Goal: Task Accomplishment & Management: Manage account settings

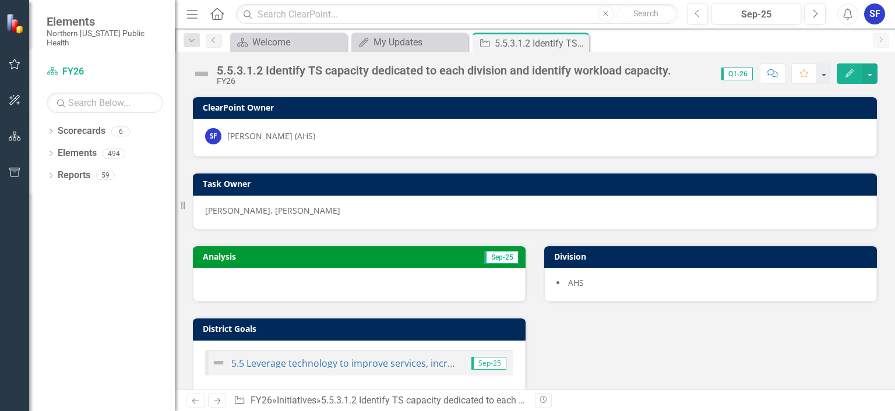
click at [402, 280] on div at bounding box center [359, 285] width 333 height 34
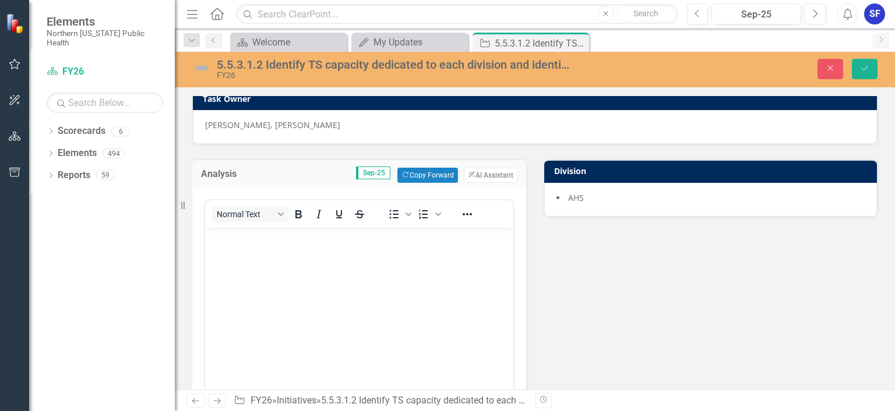
scroll to position [67, 0]
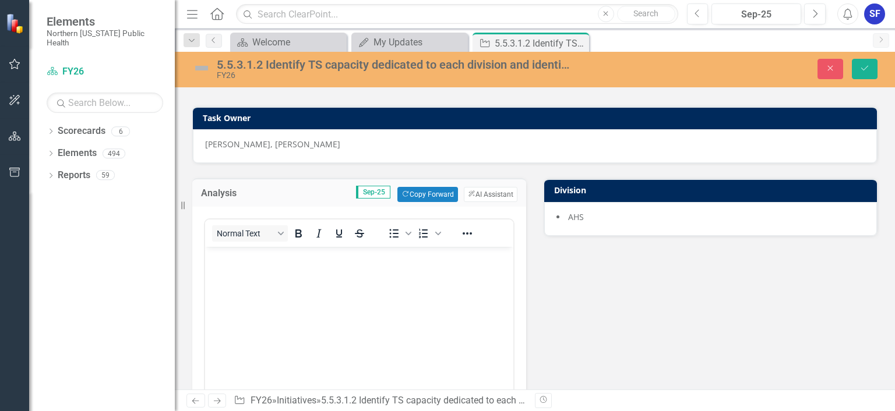
click at [416, 263] on p "Rich Text Area. Press ALT-0 for help." at bounding box center [359, 257] width 302 height 14
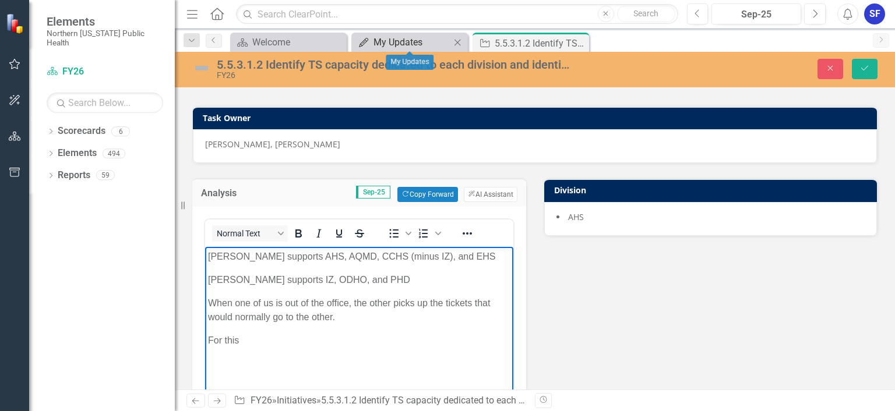
click at [397, 42] on div "My Updates" at bounding box center [412, 42] width 77 height 15
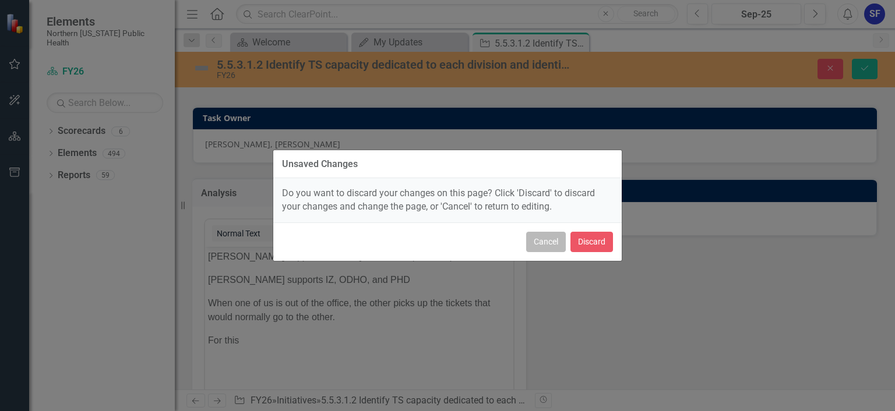
click at [555, 239] on button "Cancel" at bounding box center [546, 242] width 40 height 20
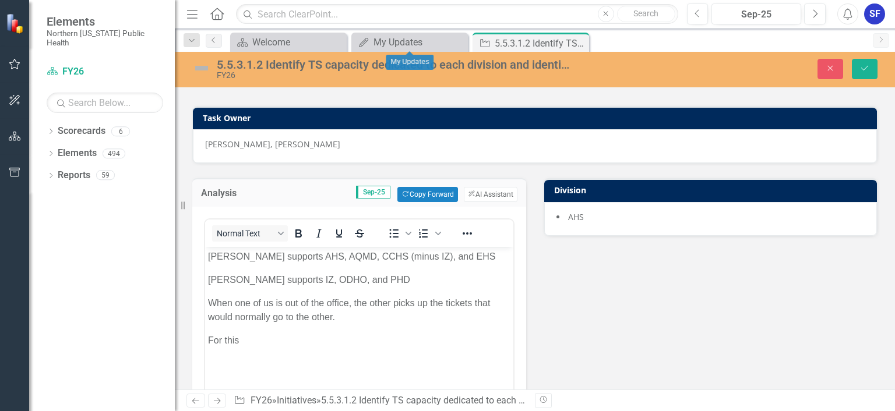
click at [270, 342] on p "For this" at bounding box center [359, 341] width 302 height 14
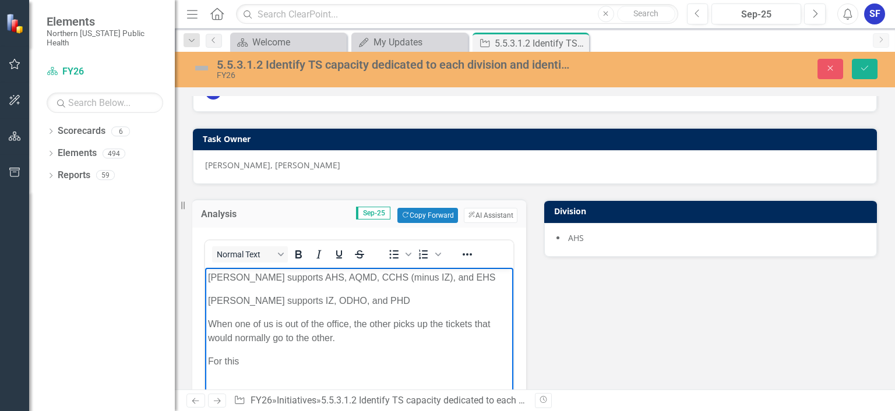
scroll to position [134, 0]
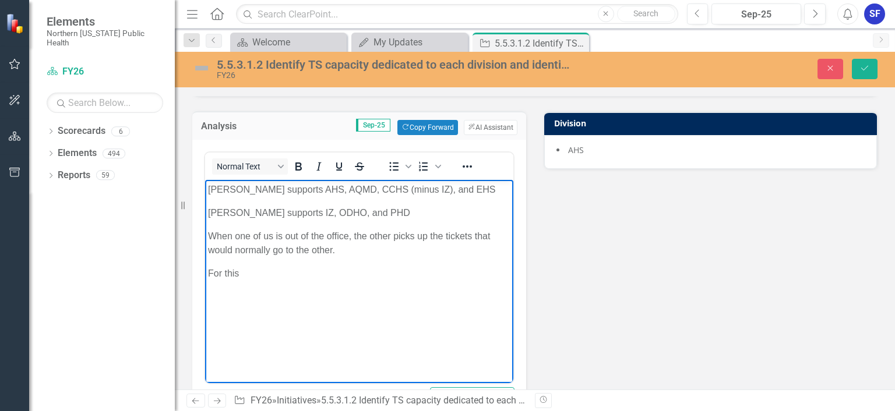
click at [331, 274] on p "For this" at bounding box center [359, 274] width 302 height 14
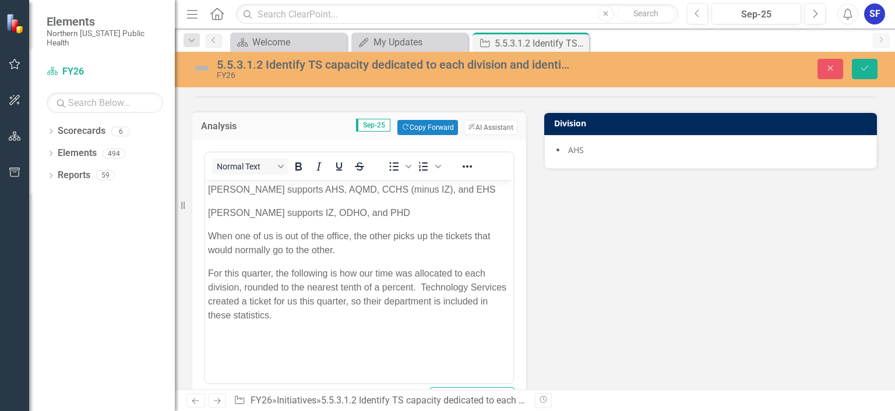
click at [600, 62] on div "Close Save" at bounding box center [745, 69] width 300 height 20
click at [243, 343] on p "Rich Text Area. Press ALT-0 for help." at bounding box center [359, 339] width 302 height 14
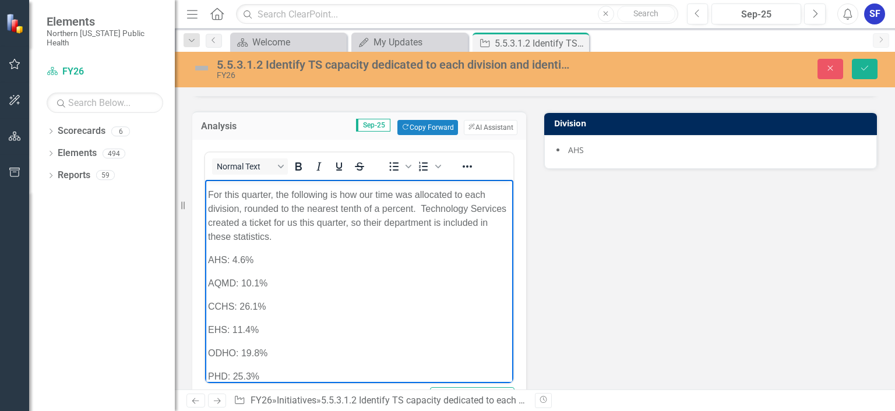
scroll to position [102, 0]
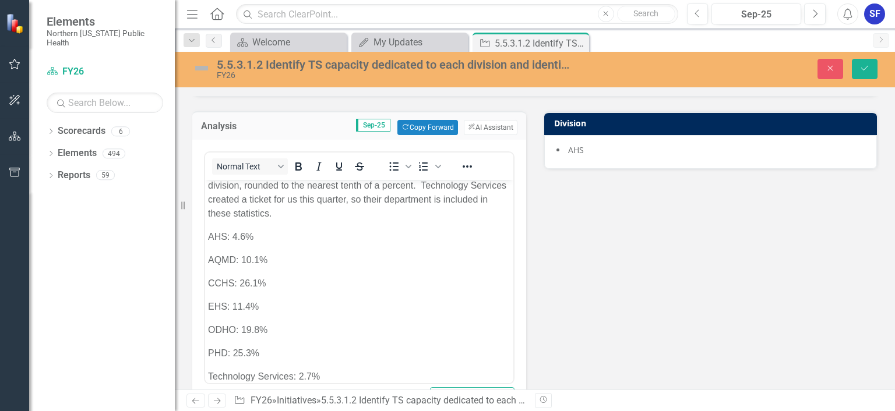
click at [547, 265] on div "Analysis Sep-25 Copy Forward Copy Forward ClearPoint AI AI Assistant Normal Tex…" at bounding box center [535, 400] width 703 height 607
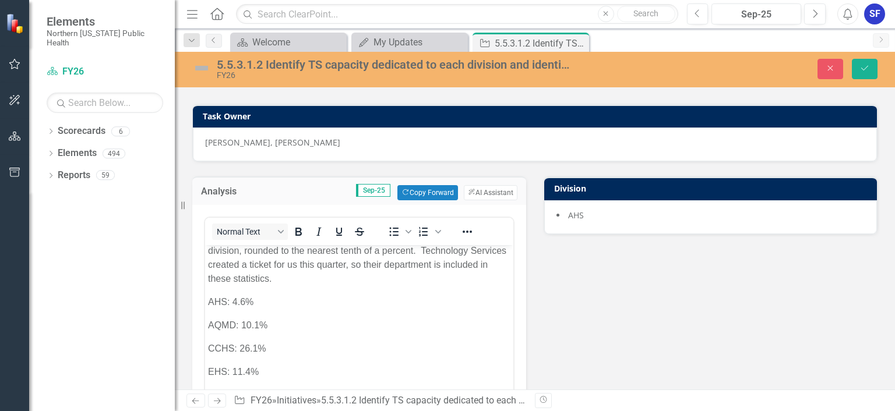
scroll to position [0, 0]
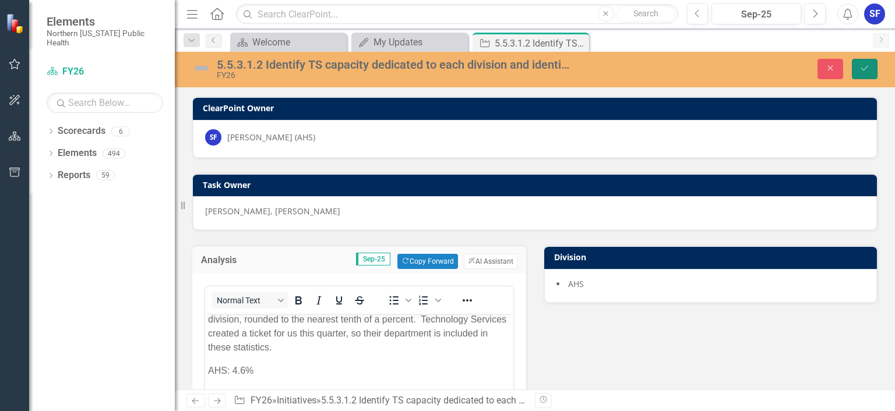
click at [869, 61] on button "Save" at bounding box center [865, 69] width 26 height 20
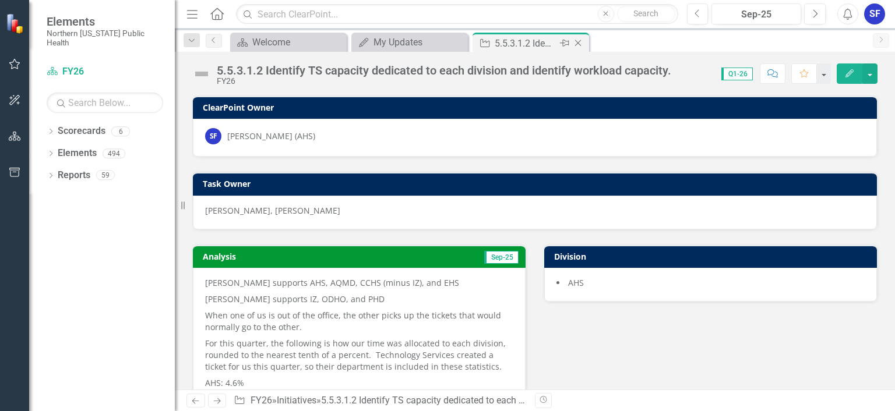
click at [577, 41] on icon "Close" at bounding box center [578, 42] width 12 height 9
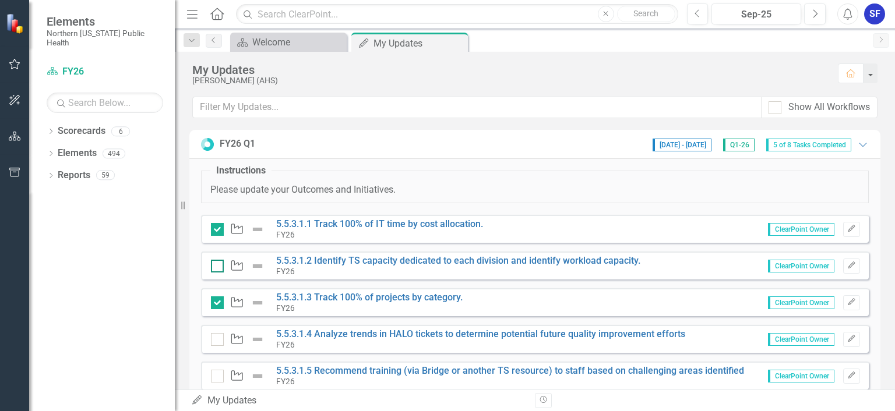
click at [215, 266] on input "checkbox" at bounding box center [215, 264] width 8 height 8
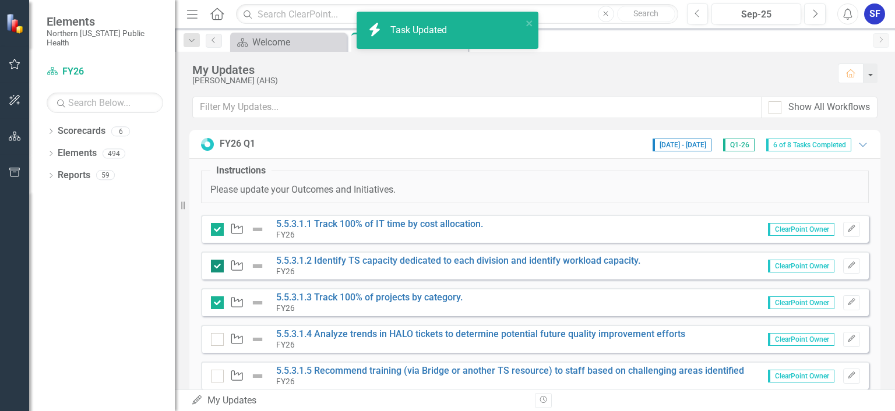
checkbox input "true"
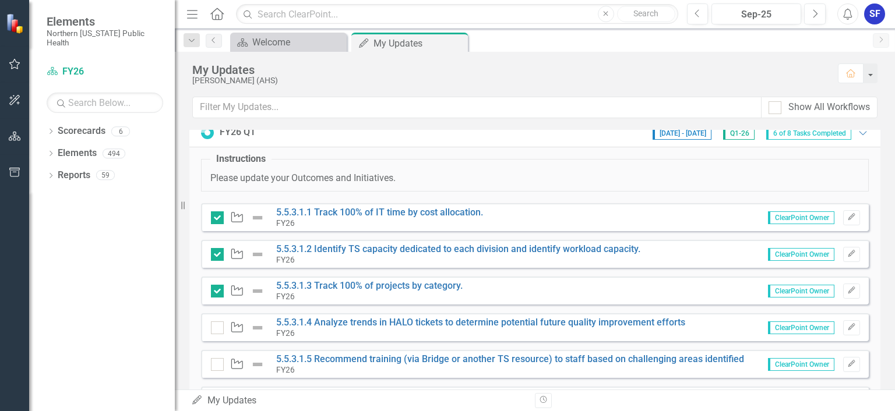
scroll to position [10, 0]
